Goal: Information Seeking & Learning: Compare options

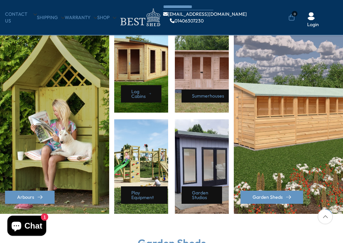
scroll to position [308, 0]
click at [200, 83] on div "Summerhouses" at bounding box center [202, 65] width 54 height 94
click at [144, 93] on link "Log Cabins" at bounding box center [141, 93] width 40 height 17
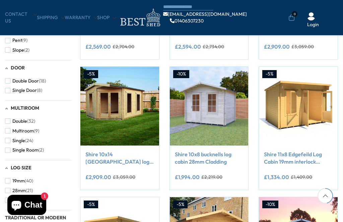
scroll to position [344, 0]
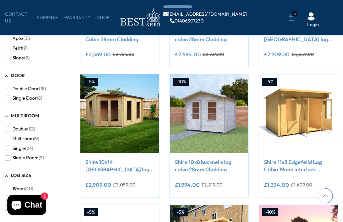
click at [43, 88] on span "(18)" at bounding box center [42, 89] width 7 height 6
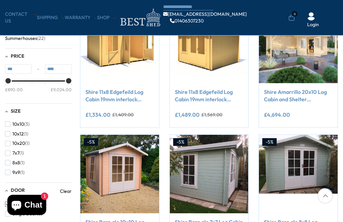
scroll to position [153, 0]
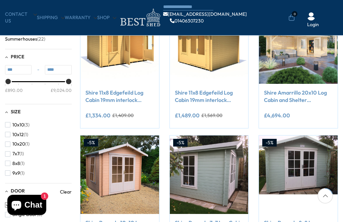
click at [8, 174] on button "9x9 (1)" at bounding box center [14, 173] width 19 height 10
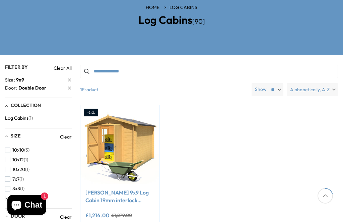
scroll to position [83, 0]
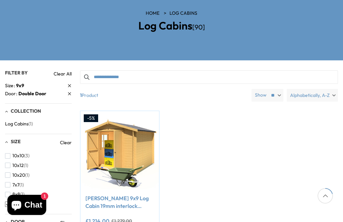
click at [28, 157] on span "(3)" at bounding box center [26, 156] width 5 height 6
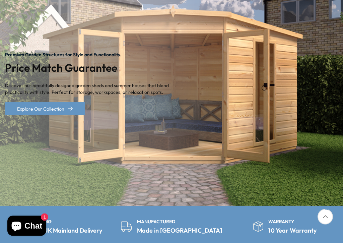
scroll to position [108, 0]
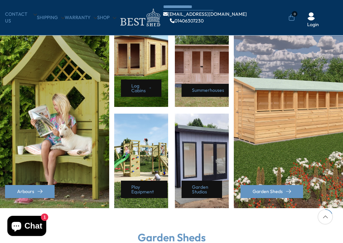
scroll to position [316, 0]
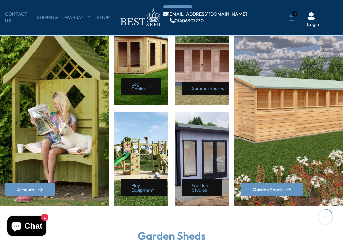
click at [202, 73] on div "Summerhouses" at bounding box center [202, 58] width 54 height 94
click at [206, 88] on link "Summerhouses" at bounding box center [209, 88] width 56 height 13
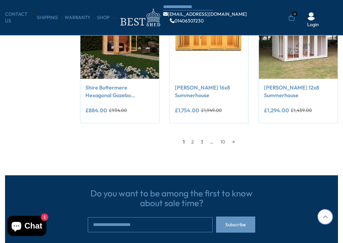
scroll to position [549, 0]
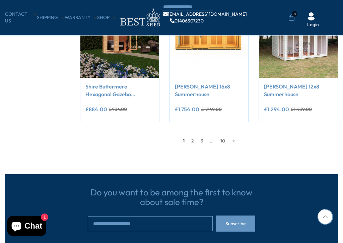
click at [234, 141] on link "→" at bounding box center [233, 141] width 10 height 10
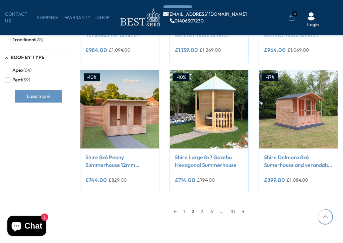
scroll to position [484, 0]
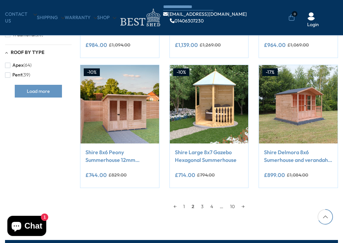
click at [240, 206] on link "→" at bounding box center [243, 206] width 10 height 10
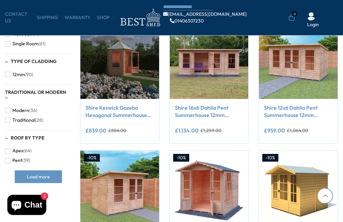
scroll to position [398, 0]
